Goal: Use online tool/utility: Utilize a website feature to perform a specific function

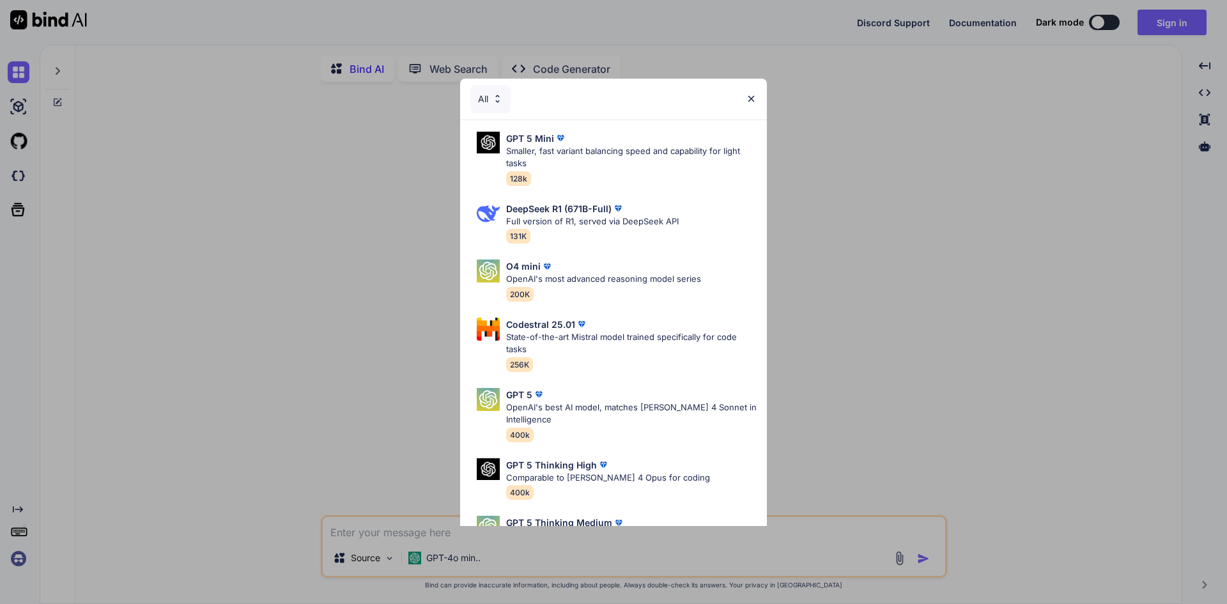
type textarea "x"
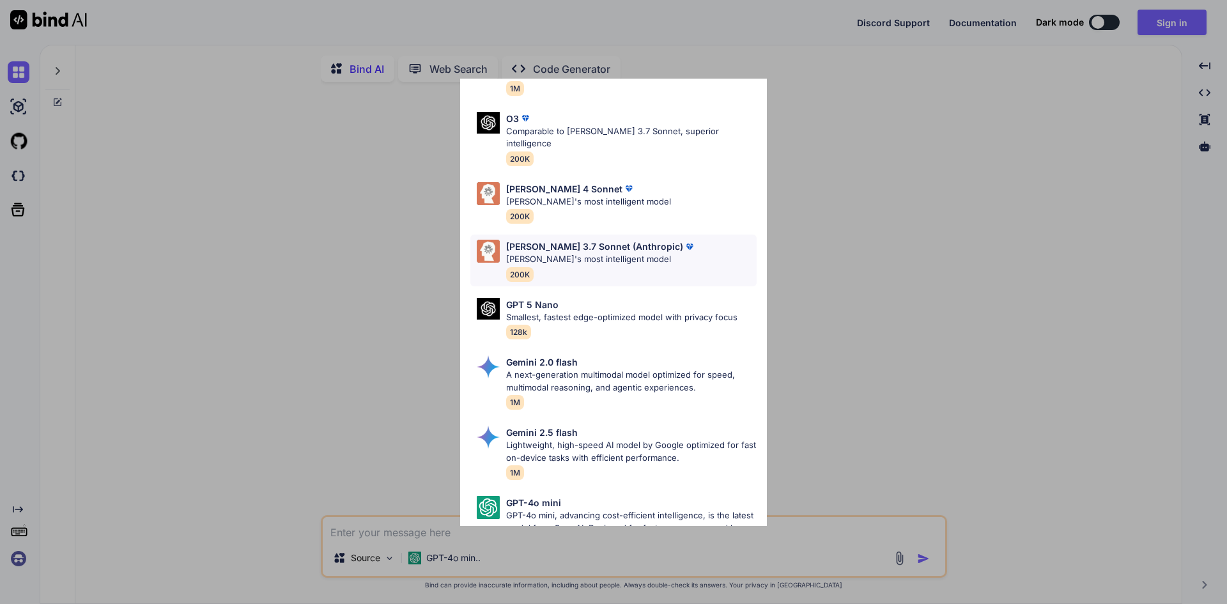
scroll to position [641, 0]
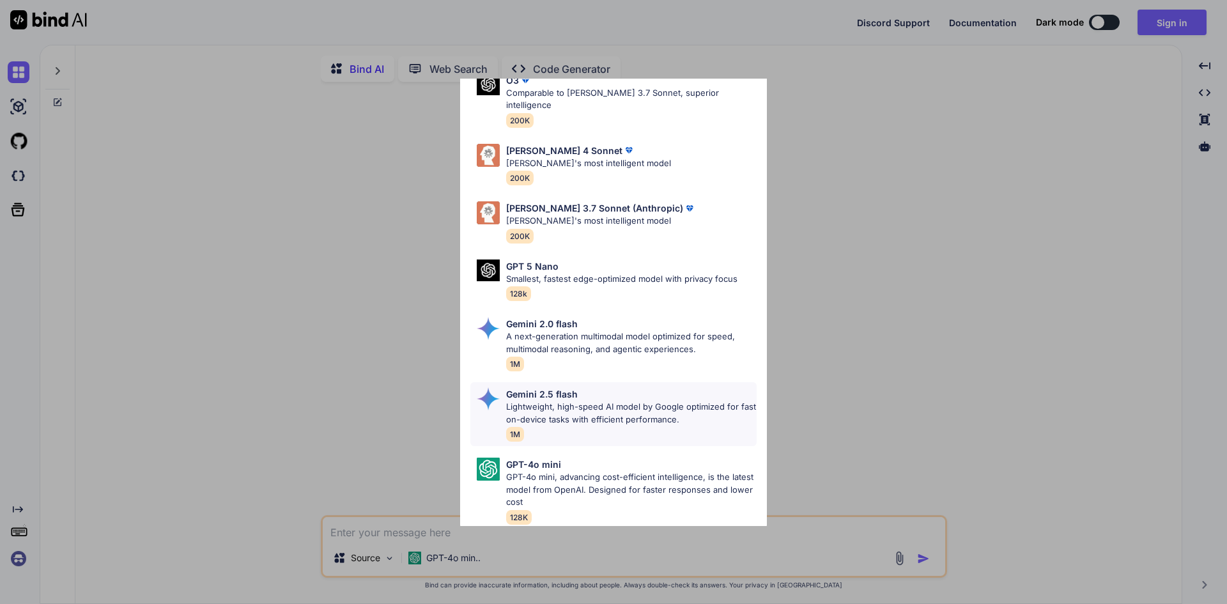
click at [563, 406] on p "Lightweight, high-speed AI model by Google optimized for fast on-device tasks w…" at bounding box center [631, 413] width 251 height 25
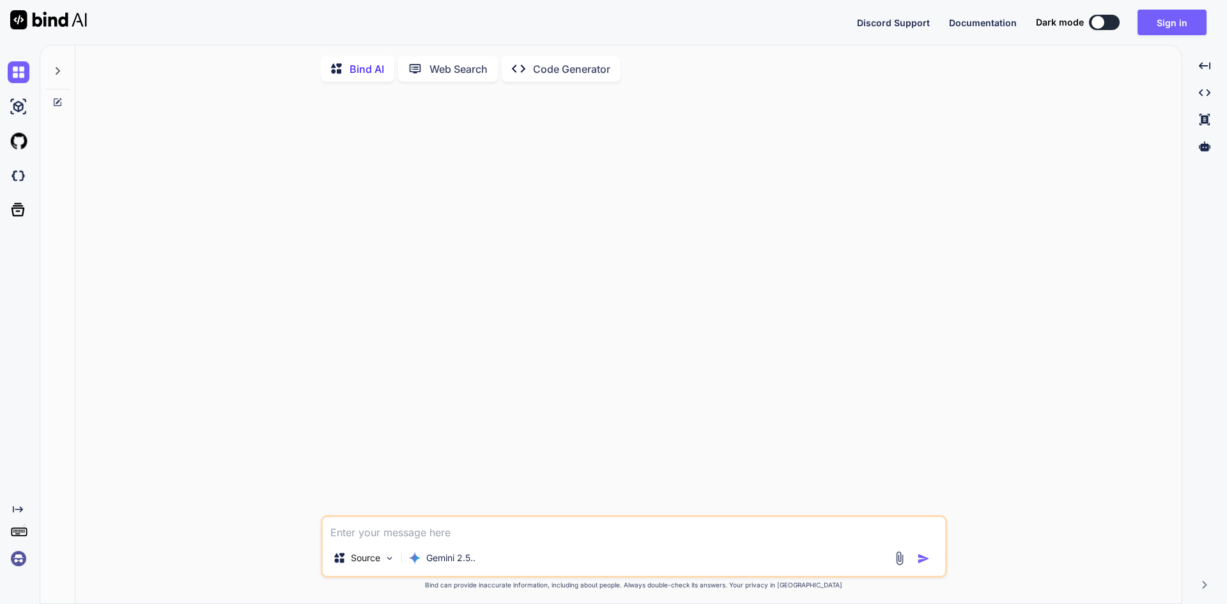
click at [387, 526] on textarea at bounding box center [634, 528] width 622 height 23
click at [438, 77] on div "Web Search" at bounding box center [448, 69] width 100 height 26
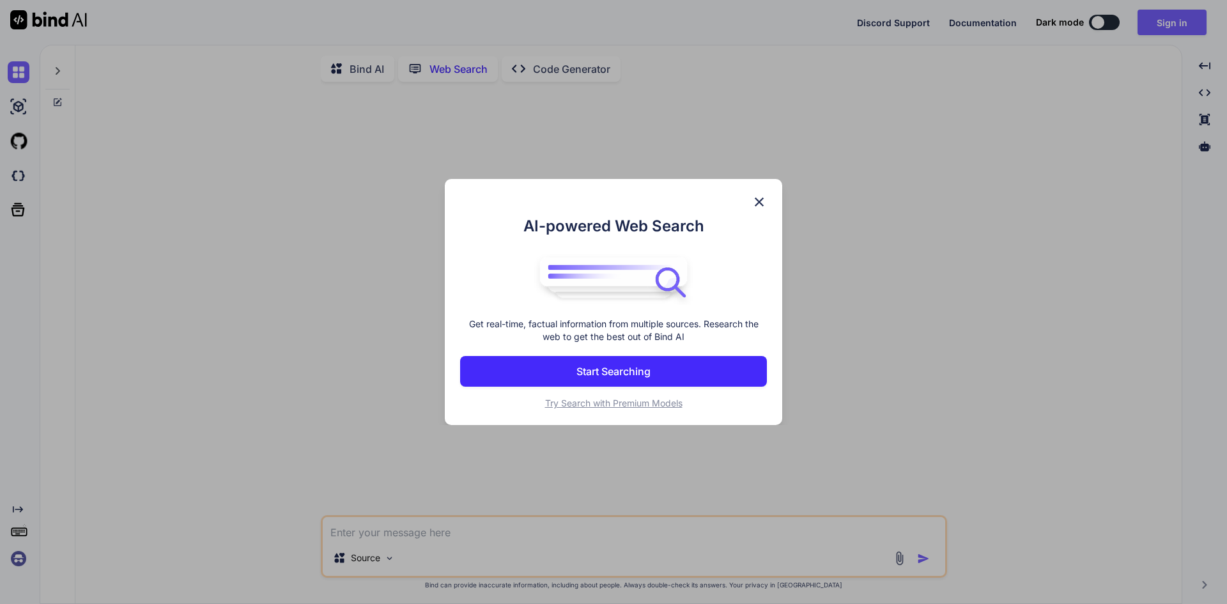
scroll to position [5, 0]
click at [344, 65] on div "AI-powered Web Search Get real-time, factual information from multiple sources.…" at bounding box center [613, 302] width 1227 height 604
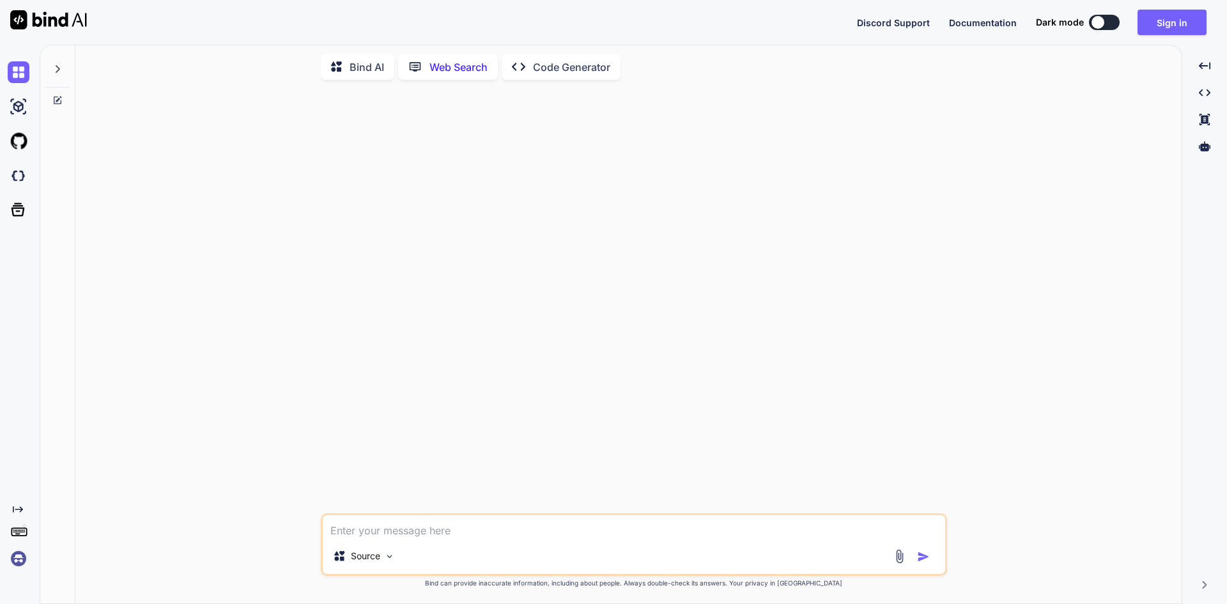
click at [344, 65] on icon at bounding box center [337, 67] width 13 height 13
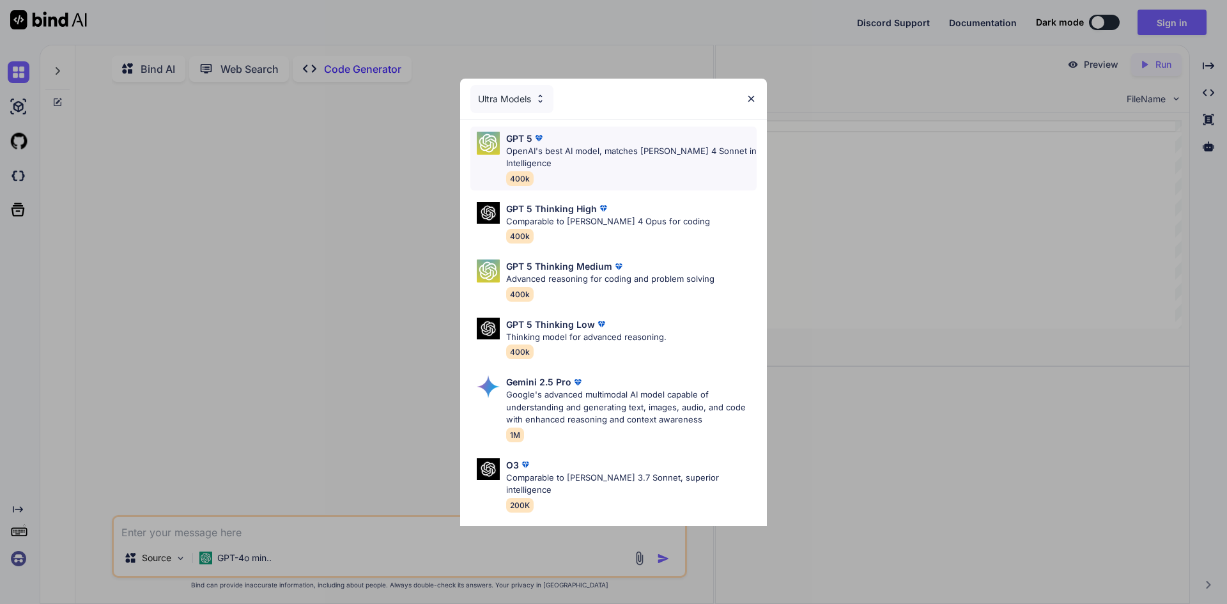
type textarea "x"
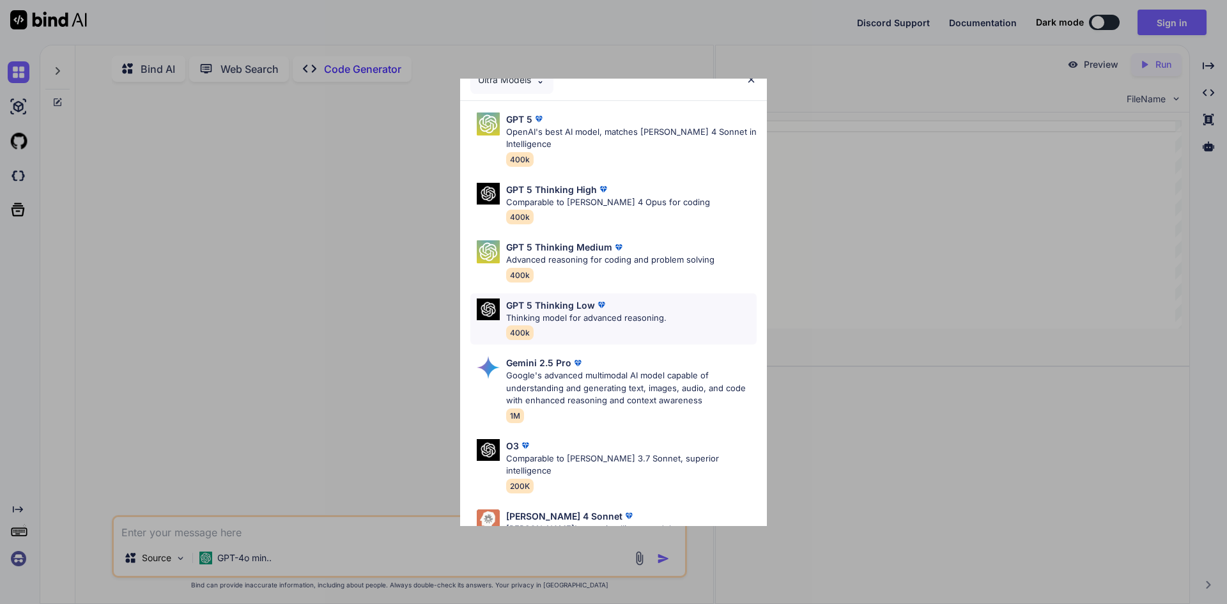
scroll to position [20, 0]
click at [550, 312] on p "Thinking model for advanced reasoning." at bounding box center [586, 317] width 160 height 13
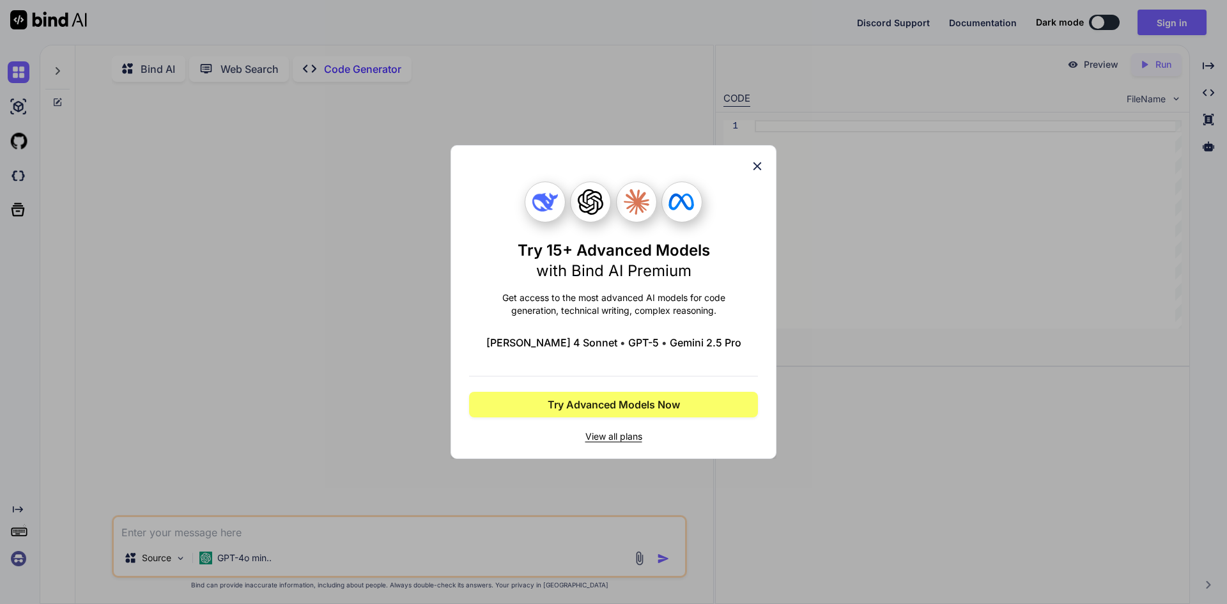
scroll to position [0, 0]
click at [605, 436] on span "View all plans" at bounding box center [613, 436] width 289 height 13
